Goal: Task Accomplishment & Management: Use online tool/utility

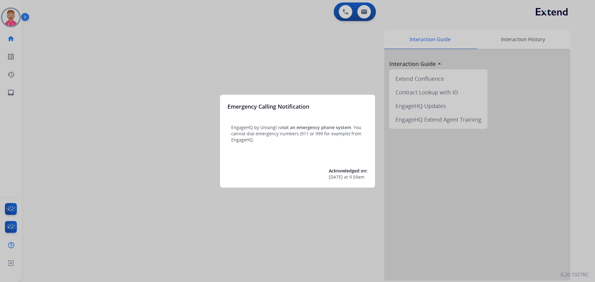
click at [13, 18] on div at bounding box center [297, 141] width 595 height 282
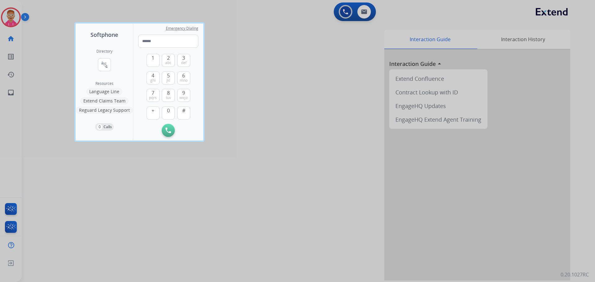
click at [11, 16] on div at bounding box center [297, 141] width 595 height 282
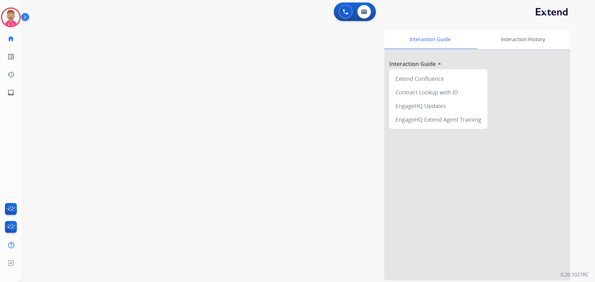
click at [11, 16] on img at bounding box center [10, 17] width 17 height 17
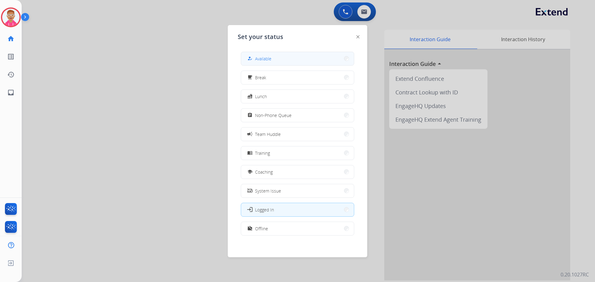
click at [269, 59] on span "Available" at bounding box center [263, 58] width 16 height 7
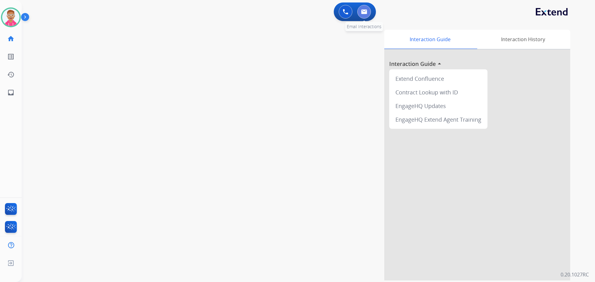
click at [362, 12] on img at bounding box center [364, 11] width 6 height 5
select select "**********"
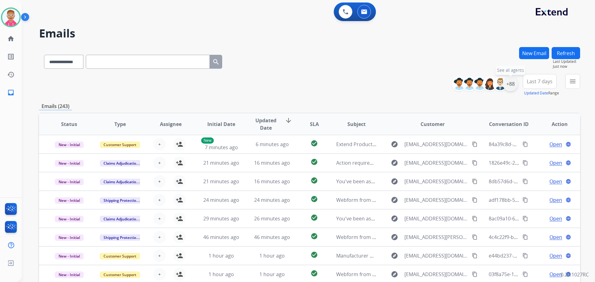
click at [508, 84] on div "+88" at bounding box center [510, 84] width 15 height 15
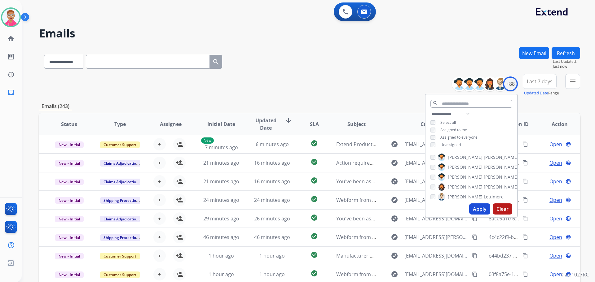
click at [476, 208] on button "Apply" at bounding box center [479, 208] width 21 height 11
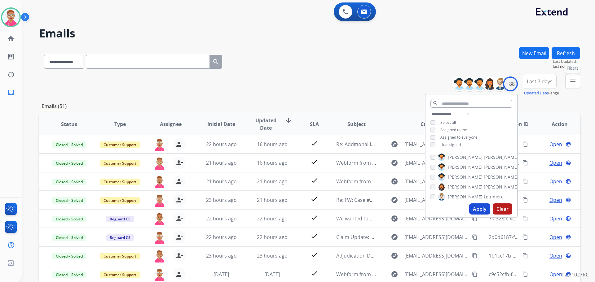
click at [575, 82] on mat-icon "menu" at bounding box center [572, 81] width 7 height 7
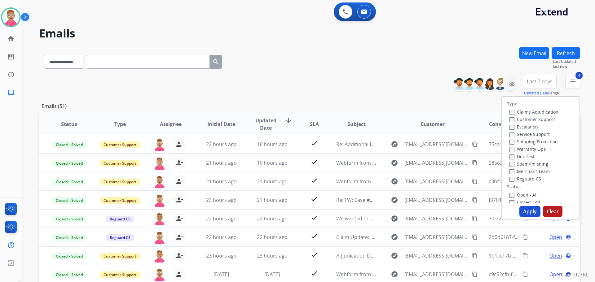
click at [530, 208] on button "Apply" at bounding box center [529, 211] width 21 height 11
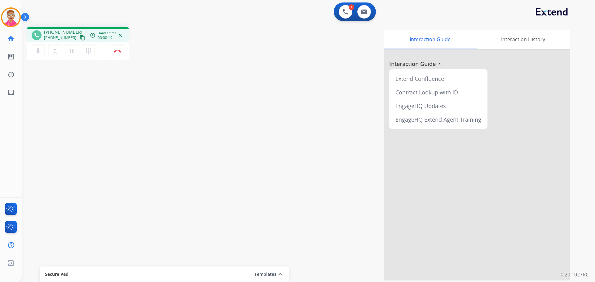
click at [80, 39] on mat-icon "content_copy" at bounding box center [83, 38] width 6 height 6
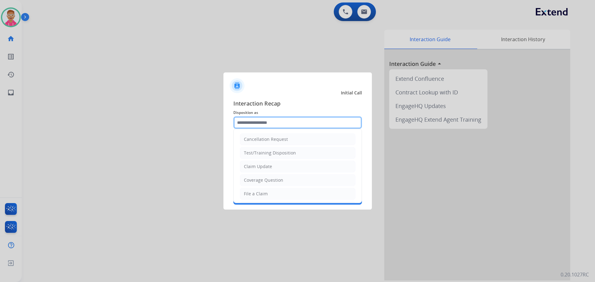
click at [265, 125] on input "text" at bounding box center [297, 122] width 129 height 12
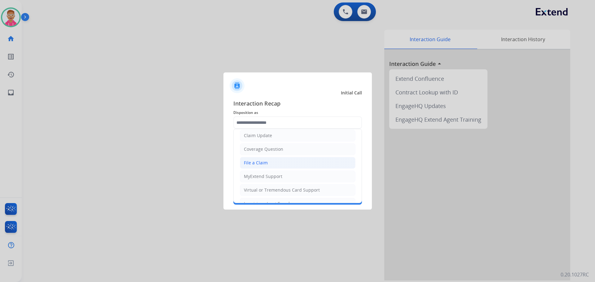
click at [265, 165] on div "File a Claim" at bounding box center [256, 163] width 24 height 6
type input "**********"
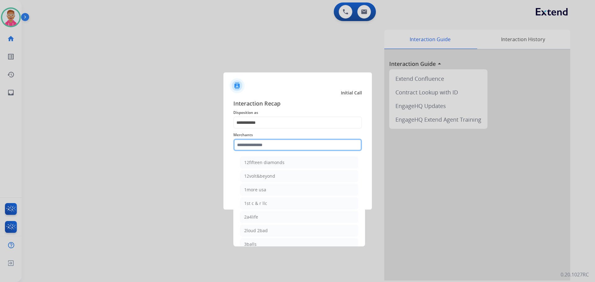
click at [256, 146] on input "text" at bounding box center [297, 145] width 129 height 12
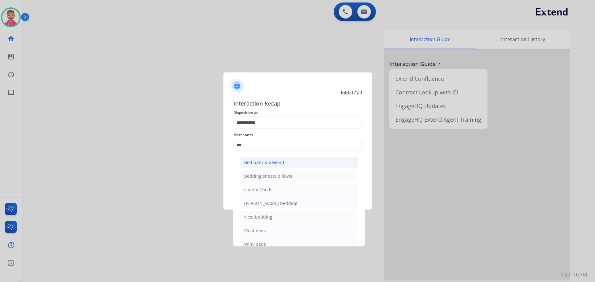
click at [276, 163] on div "Bed bath & beyond" at bounding box center [264, 163] width 40 height 6
type input "**********"
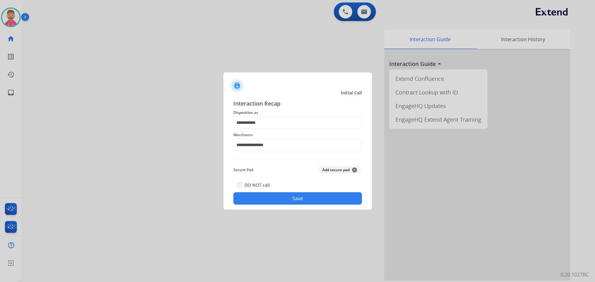
drag, startPoint x: 290, startPoint y: 202, endPoint x: 275, endPoint y: 176, distance: 30.5
click at [290, 201] on button "Save" at bounding box center [297, 198] width 129 height 12
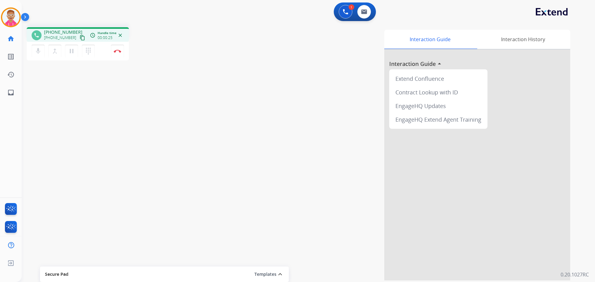
click at [80, 37] on mat-icon "content_copy" at bounding box center [83, 38] width 6 height 6
click at [80, 36] on mat-icon "content_copy" at bounding box center [83, 38] width 6 height 6
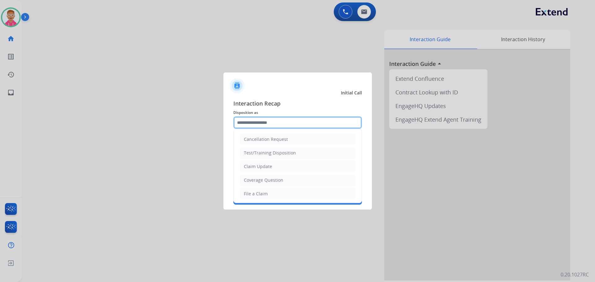
click at [309, 124] on input "text" at bounding box center [297, 122] width 129 height 12
drag, startPoint x: 269, startPoint y: 195, endPoint x: 258, endPoint y: 147, distance: 49.4
click at [269, 194] on li "File a Claim" at bounding box center [298, 194] width 116 height 12
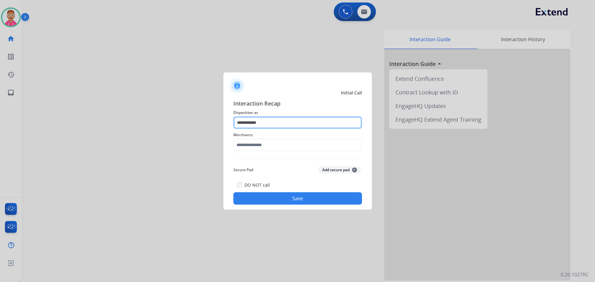
click at [256, 124] on input "**********" at bounding box center [297, 122] width 129 height 12
type input "**********"
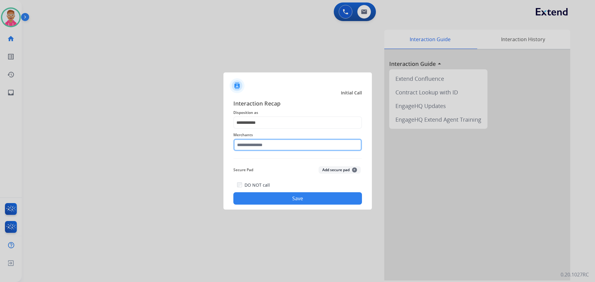
click at [270, 142] on input "text" at bounding box center [297, 145] width 129 height 12
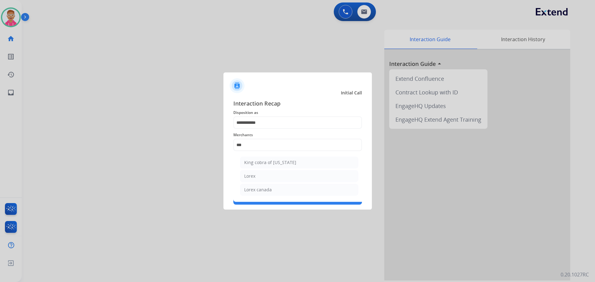
click at [273, 175] on li "Lorex" at bounding box center [299, 176] width 118 height 12
type input "*****"
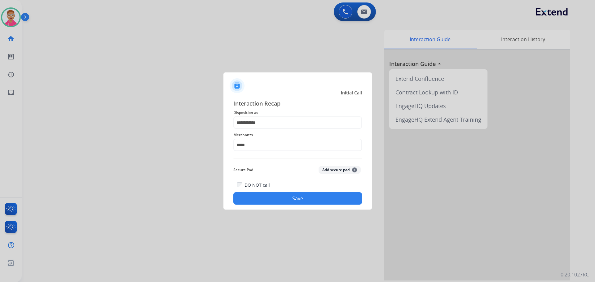
click at [265, 198] on button "Save" at bounding box center [297, 198] width 129 height 12
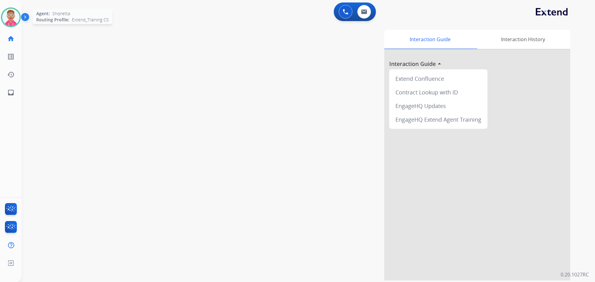
click at [15, 17] on img at bounding box center [10, 17] width 17 height 17
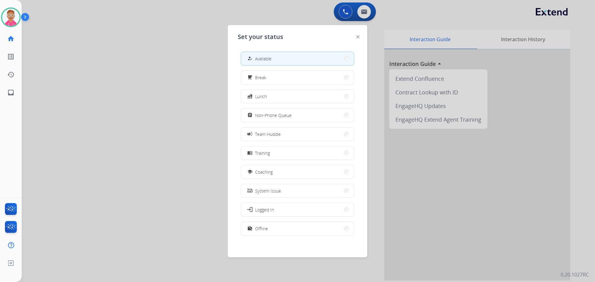
click at [272, 119] on button "assignment Non-Phone Queue" at bounding box center [297, 115] width 113 height 13
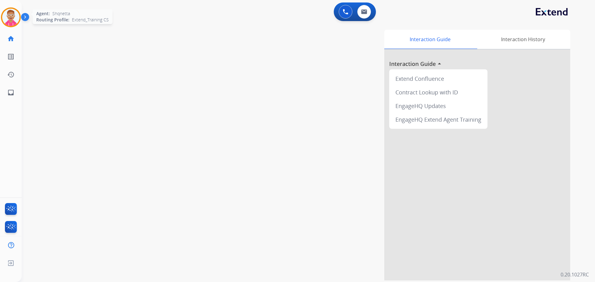
click at [14, 19] on img at bounding box center [10, 17] width 17 height 17
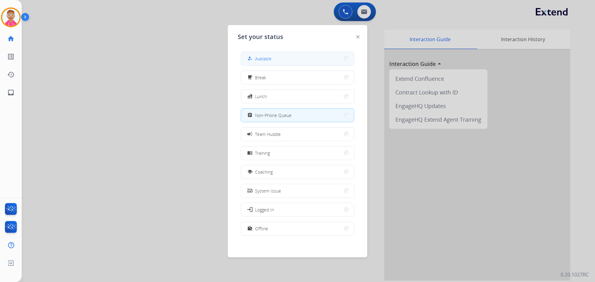
click at [304, 62] on button "how_to_reg Available" at bounding box center [297, 58] width 113 height 13
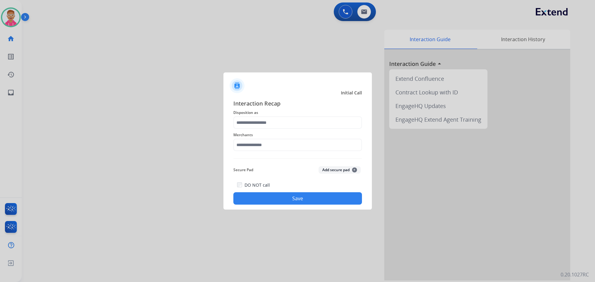
drag, startPoint x: 277, startPoint y: 131, endPoint x: 269, endPoint y: 123, distance: 11.0
click at [271, 125] on div "Interaction Recap Disposition as Merchants Secure Pad Add secure pad + DO NOT c…" at bounding box center [297, 152] width 129 height 106
click at [269, 123] on input "text" at bounding box center [297, 122] width 129 height 12
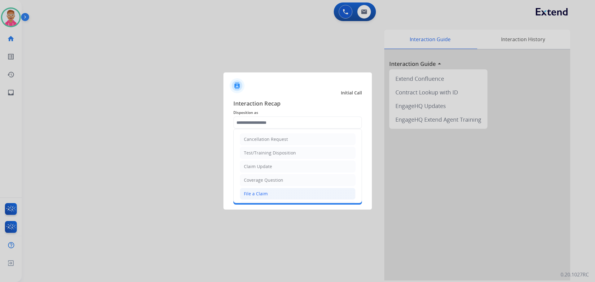
click at [280, 194] on li "File a Claim" at bounding box center [298, 194] width 116 height 12
type input "**********"
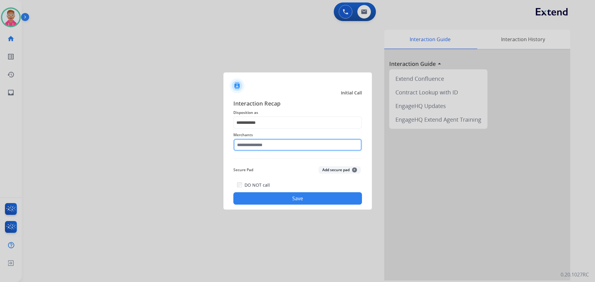
click at [291, 146] on input "text" at bounding box center [297, 145] width 129 height 12
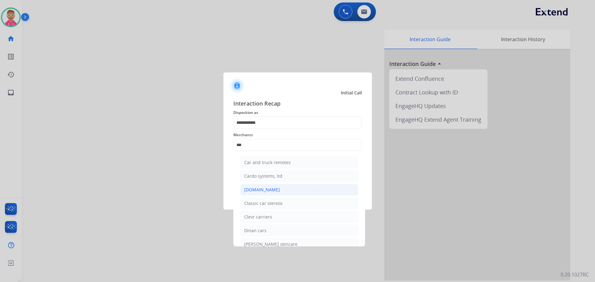
click at [297, 191] on li "[DOMAIN_NAME]" at bounding box center [299, 190] width 118 height 12
type input "**********"
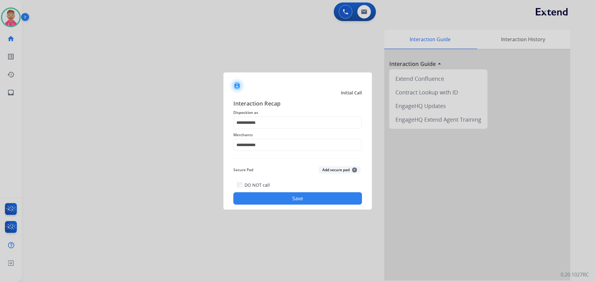
click at [302, 201] on button "Save" at bounding box center [297, 198] width 129 height 12
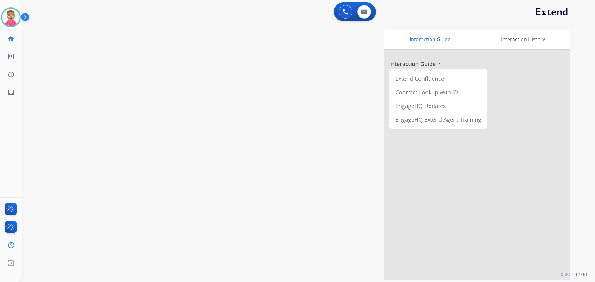
drag, startPoint x: 14, startPoint y: 15, endPoint x: 27, endPoint y: 19, distance: 13.1
click at [14, 16] on img at bounding box center [10, 17] width 17 height 17
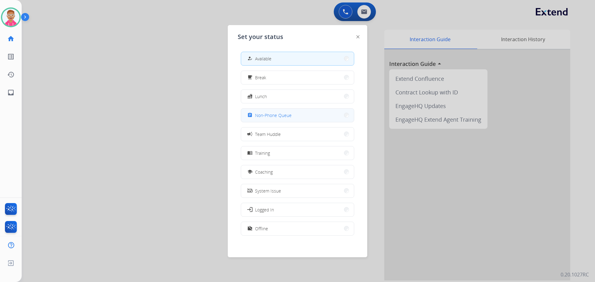
click at [272, 115] on span "Non-Phone Queue" at bounding box center [273, 115] width 37 height 7
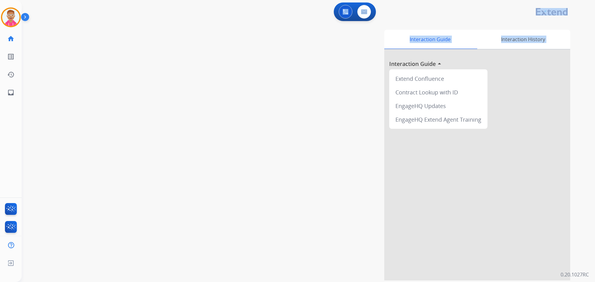
drag, startPoint x: 59, startPoint y: 8, endPoint x: 71, endPoint y: 85, distance: 77.2
click at [71, 85] on div "0 Voice Interactions 0 Email Interactions swap_horiz Break voice bridge close_f…" at bounding box center [308, 141] width 573 height 282
click at [68, 79] on div "swap_horiz Break voice bridge close_fullscreen Connect 3-Way Call merge_type Se…" at bounding box center [301, 151] width 558 height 258
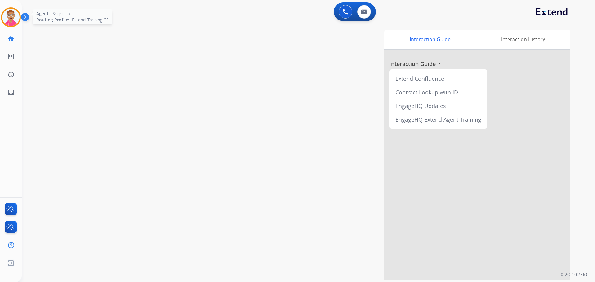
click at [11, 13] on img at bounding box center [10, 17] width 17 height 17
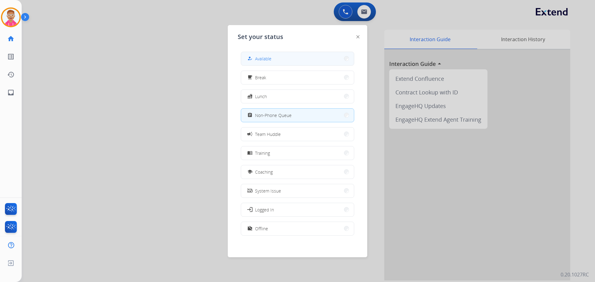
click at [270, 57] on span "Available" at bounding box center [263, 58] width 16 height 7
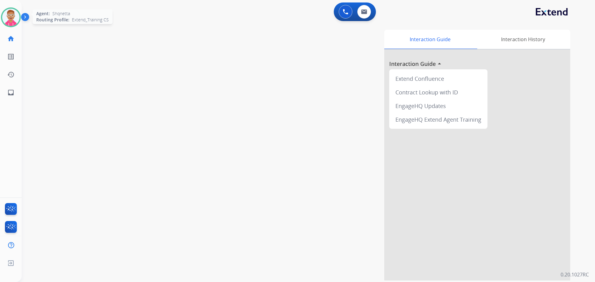
click at [11, 14] on img at bounding box center [10, 17] width 17 height 17
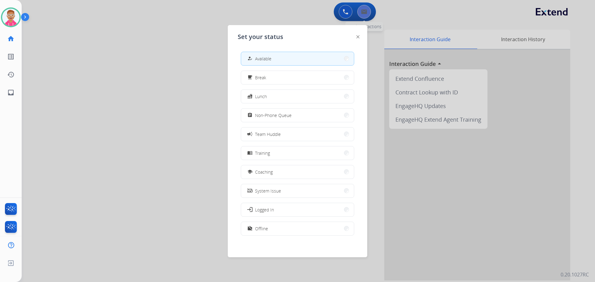
drag, startPoint x: 367, startPoint y: 2, endPoint x: 366, endPoint y: 8, distance: 5.7
click at [367, 5] on div at bounding box center [297, 141] width 595 height 282
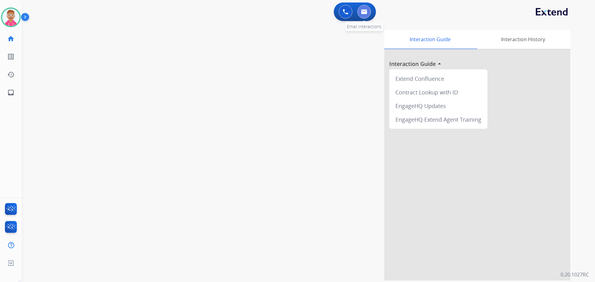
click at [365, 11] on img at bounding box center [364, 11] width 6 height 5
select select "**********"
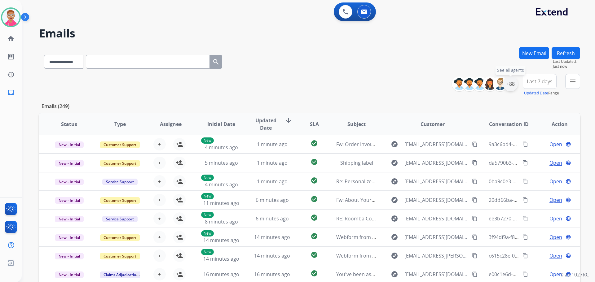
click at [510, 84] on div "+88" at bounding box center [510, 84] width 15 height 15
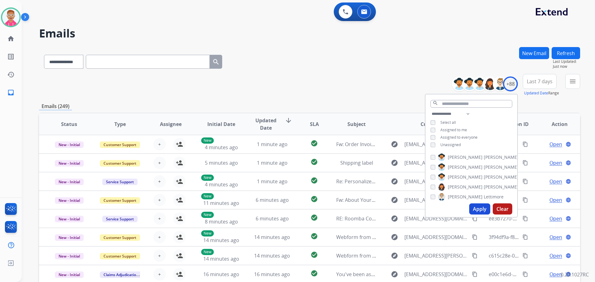
click at [430, 148] on div "**********" at bounding box center [471, 130] width 92 height 40
click at [474, 210] on button "Apply" at bounding box center [479, 208] width 21 height 11
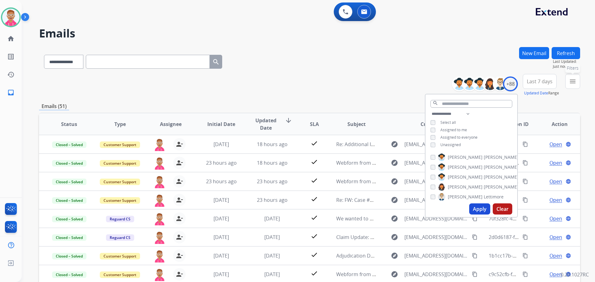
click at [573, 79] on mat-icon "menu" at bounding box center [572, 81] width 7 height 7
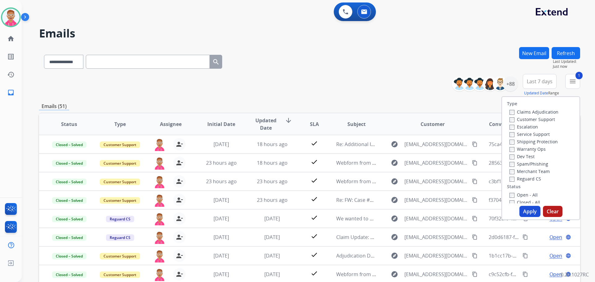
click at [509, 139] on label "Shipping Protection" at bounding box center [533, 142] width 48 height 6
click at [512, 194] on div "Type Claims Adjudication Customer Support Escalation Service Support Shipping P…" at bounding box center [540, 150] width 77 height 107
click at [522, 214] on button "Apply" at bounding box center [529, 211] width 21 height 11
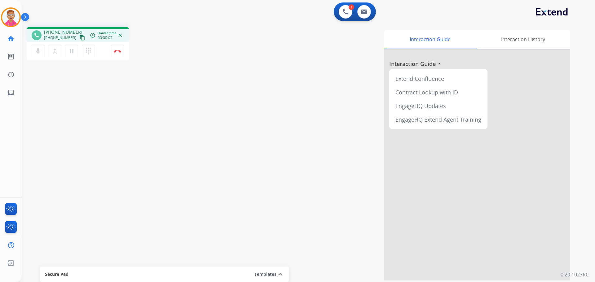
click at [80, 38] on mat-icon "content_copy" at bounding box center [83, 38] width 6 height 6
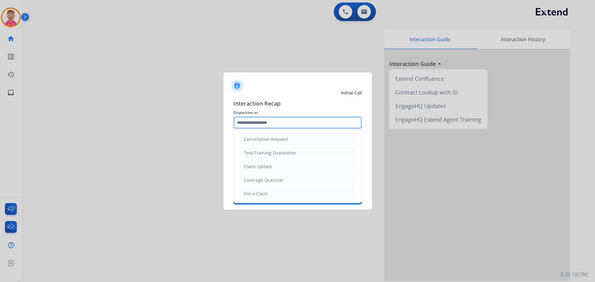
click at [270, 121] on input "text" at bounding box center [297, 122] width 129 height 12
drag, startPoint x: 252, startPoint y: 197, endPoint x: 252, endPoint y: 192, distance: 4.4
click at [252, 197] on div "File a Claim" at bounding box center [256, 194] width 24 height 6
type input "**********"
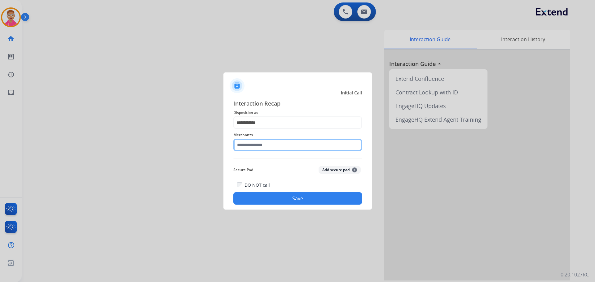
click at [259, 147] on input "text" at bounding box center [297, 145] width 129 height 12
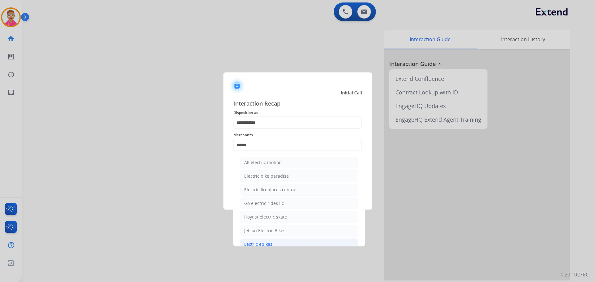
click at [268, 244] on div "Lectric ebikes" at bounding box center [258, 244] width 28 height 6
type input "**********"
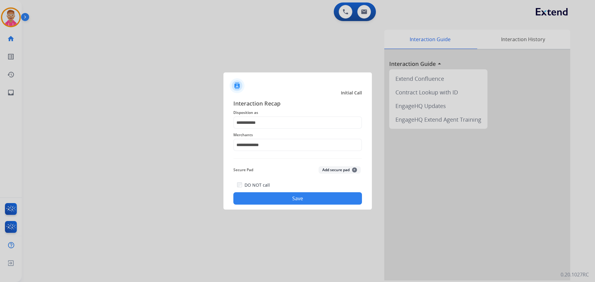
click at [291, 200] on button "Save" at bounding box center [297, 198] width 129 height 12
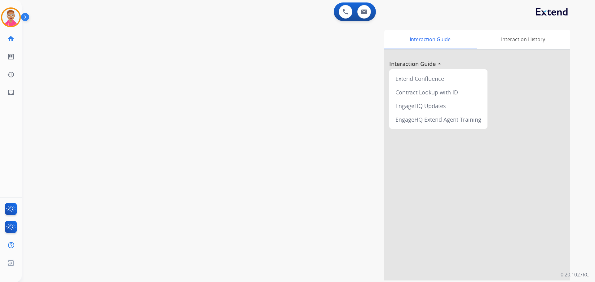
click at [85, 39] on div "swap_horiz Break voice bridge close_fullscreen Connect 3-Way Call merge_type Se…" at bounding box center [301, 151] width 558 height 258
click at [114, 27] on div "swap_horiz Break voice bridge close_fullscreen Connect 3-Way Call merge_type Se…" at bounding box center [301, 151] width 558 height 258
drag, startPoint x: 44, startPoint y: 23, endPoint x: 189, endPoint y: 53, distance: 147.8
click at [189, 55] on div "swap_horiz Break voice bridge close_fullscreen Connect 3-Way Call merge_type Se…" at bounding box center [301, 151] width 558 height 258
click at [279, 42] on div "Interaction Guide Interaction History Interaction Guide arrow_drop_up Extend Co…" at bounding box center [387, 155] width 365 height 251
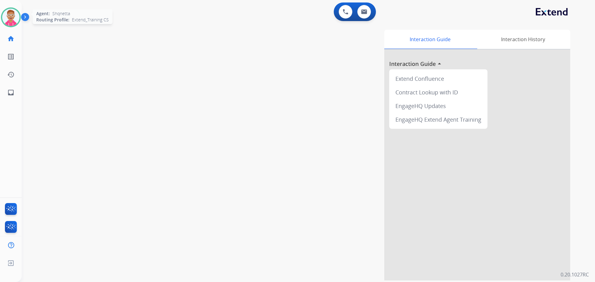
click at [9, 17] on img at bounding box center [10, 17] width 17 height 17
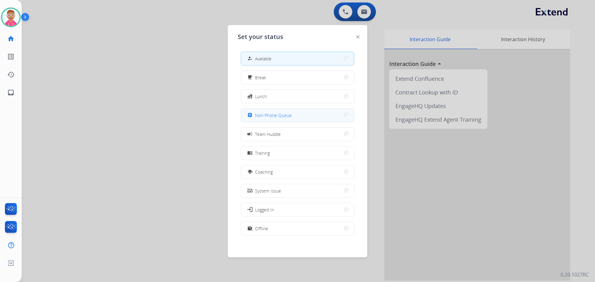
drag, startPoint x: 273, startPoint y: 113, endPoint x: 269, endPoint y: 115, distance: 3.6
click at [272, 113] on span "Non-Phone Queue" at bounding box center [273, 115] width 37 height 7
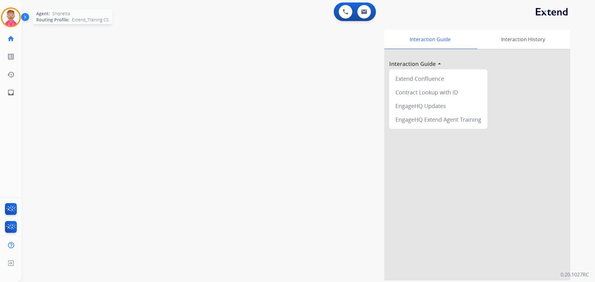
click at [11, 15] on img at bounding box center [10, 17] width 17 height 17
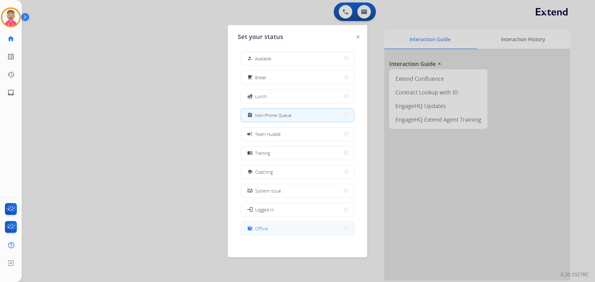
click at [286, 229] on button "work_off Offline" at bounding box center [297, 228] width 113 height 13
